Goal: Transaction & Acquisition: Purchase product/service

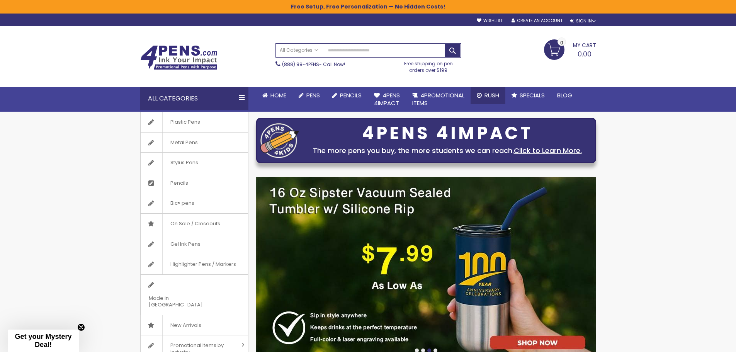
click at [492, 96] on span "Rush" at bounding box center [491, 95] width 15 height 8
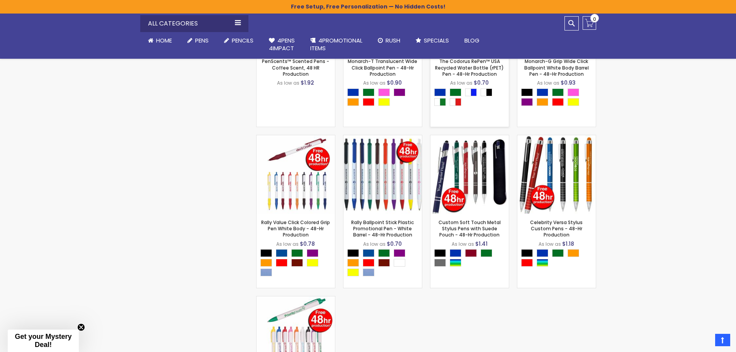
scroll to position [502, 0]
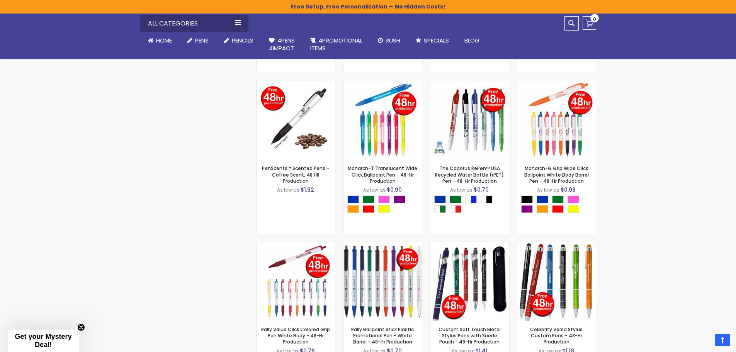
click at [481, 260] on img at bounding box center [469, 281] width 78 height 78
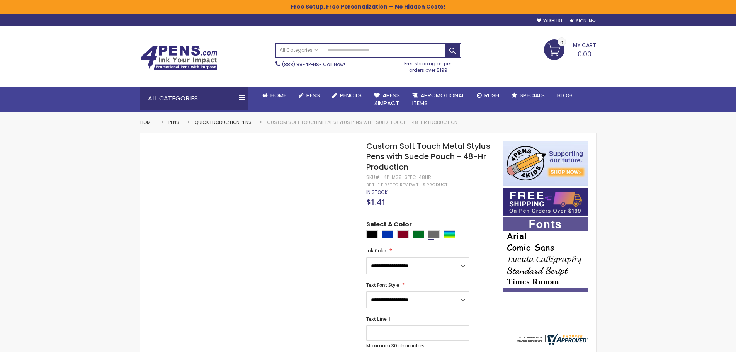
scroll to position [39, 0]
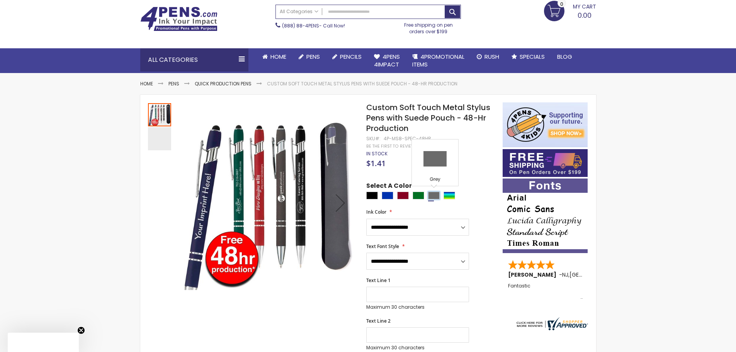
click at [433, 197] on div "Grey" at bounding box center [434, 196] width 12 height 8
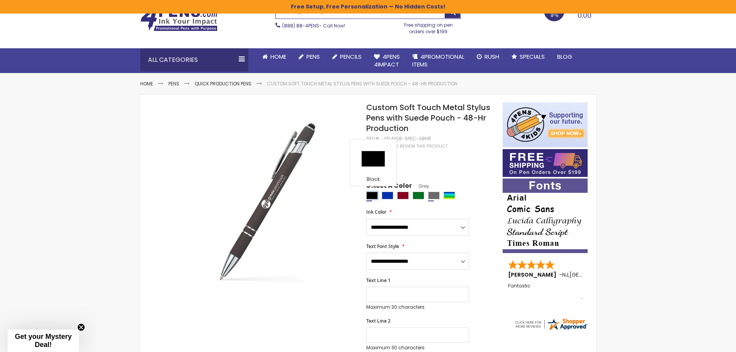
click at [372, 193] on div "Black" at bounding box center [372, 196] width 12 height 8
type input "****"
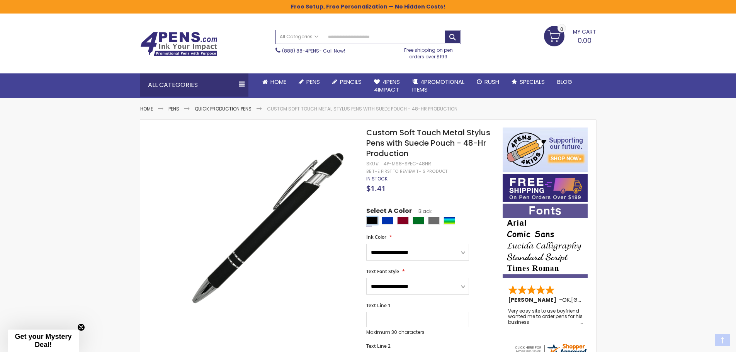
scroll to position [0, 0]
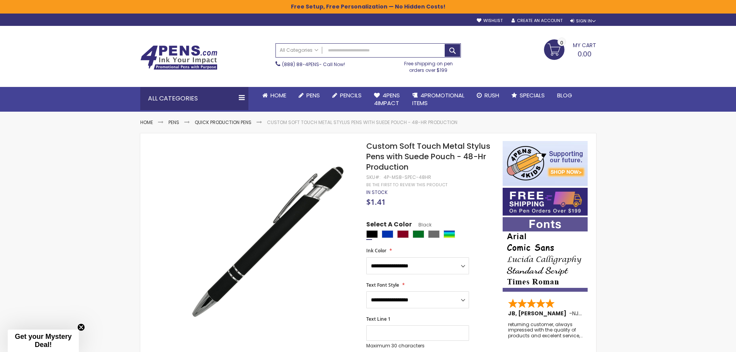
click at [597, 20] on div "sample Wishlist Sign Out Sign In Sign In Login Forgot Your Password? Create an …" at bounding box center [445, 19] width 309 height 8
click at [593, 20] on div "Sign In" at bounding box center [582, 21] width 25 height 6
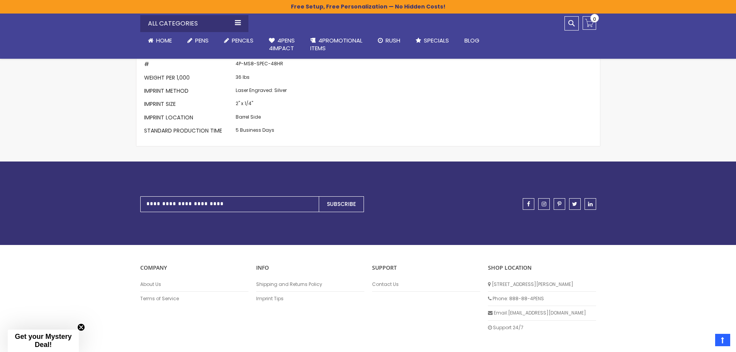
scroll to position [792, 0]
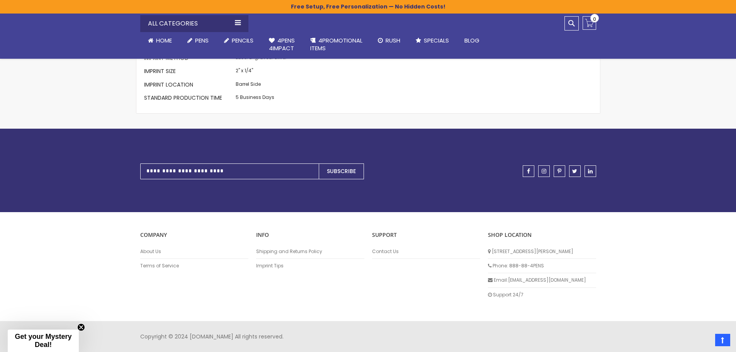
click at [497, 293] on li "Support 24/7" at bounding box center [542, 295] width 108 height 14
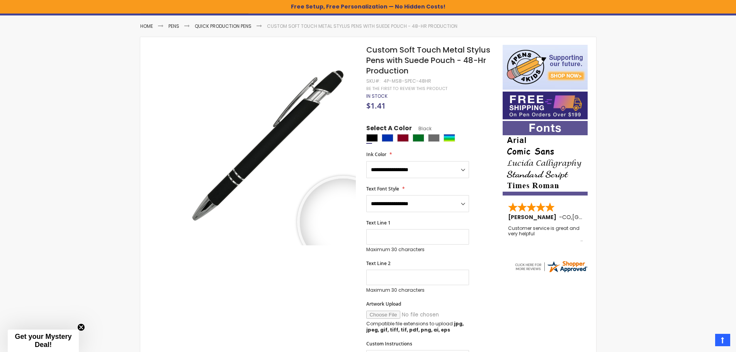
scroll to position [0, 0]
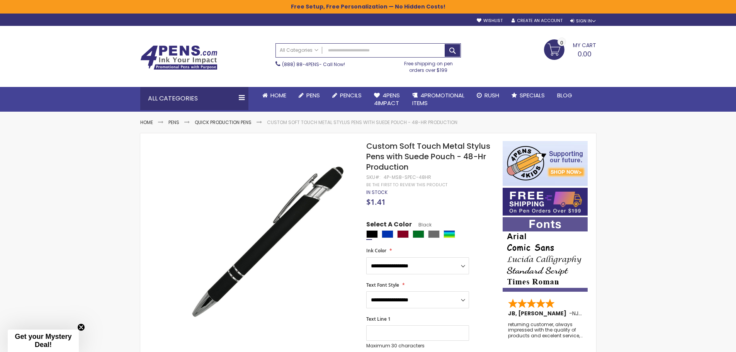
click at [45, 342] on span "Get your Mystery Deal!" at bounding box center [43, 341] width 57 height 16
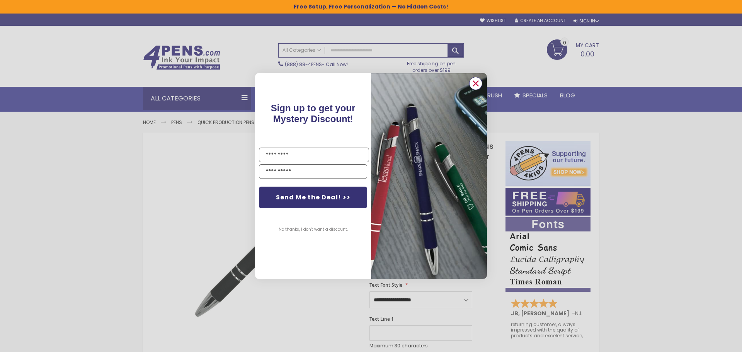
click at [479, 82] on circle "Close dialog" at bounding box center [476, 84] width 12 height 12
